Goal: Check status

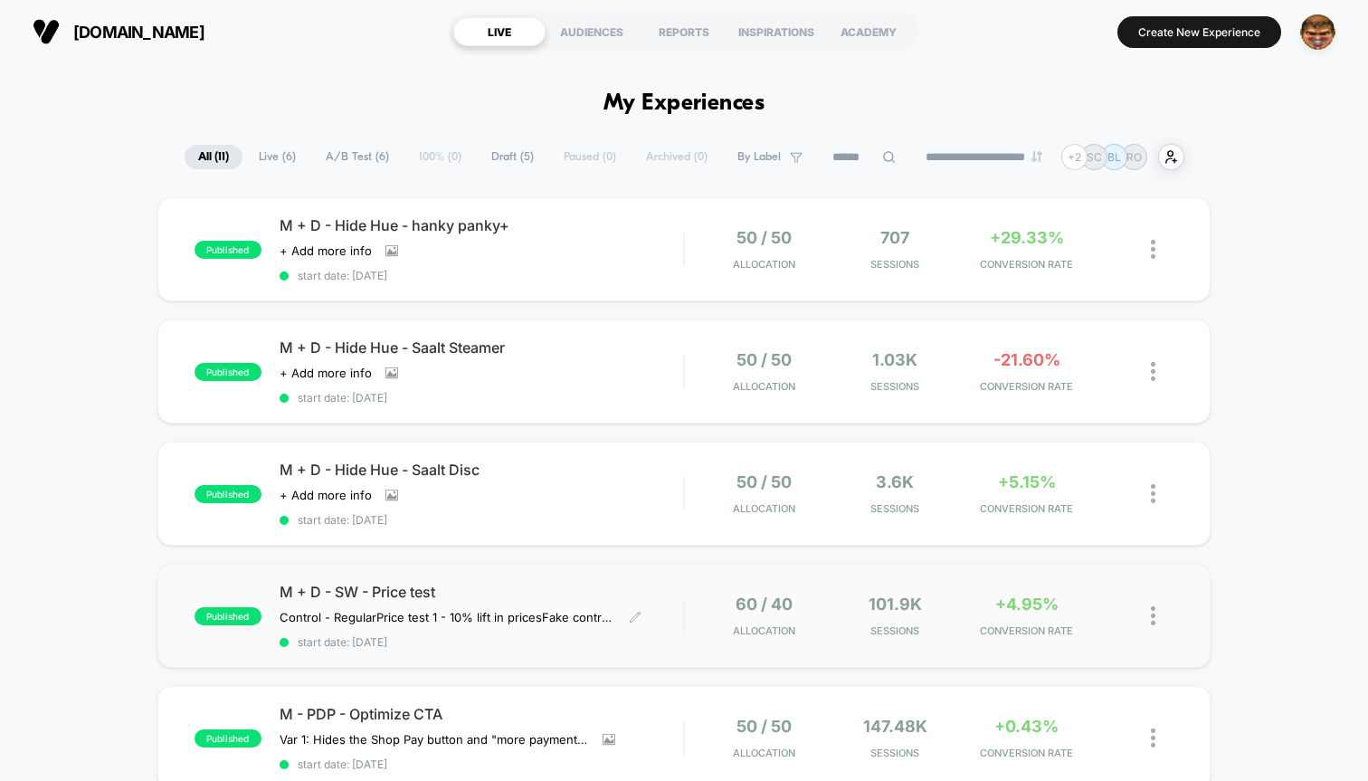
click at [588, 635] on span "start date: [DATE]" at bounding box center [482, 642] width 404 height 14
